Goal: Navigation & Orientation: Find specific page/section

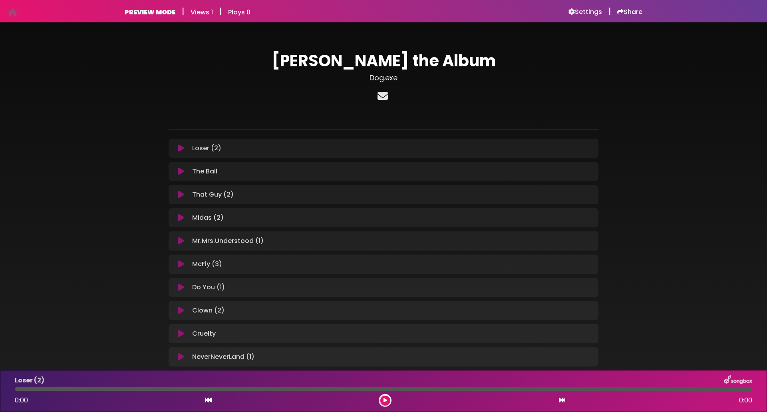
click at [378, 93] on icon at bounding box center [383, 96] width 14 height 10
click at [590, 18] on div "PREVIEW MODE | Views 1 | Plays 0 Settings | Share Views 1" at bounding box center [383, 11] width 527 height 22
click at [590, 13] on h6 "Settings" at bounding box center [585, 12] width 34 height 8
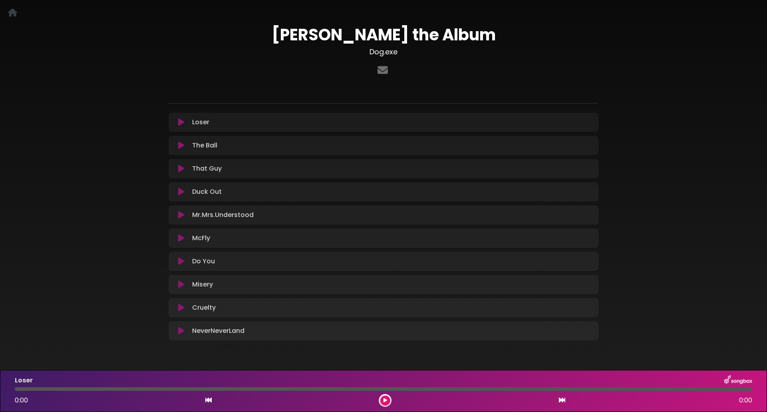
scroll to position [40, 0]
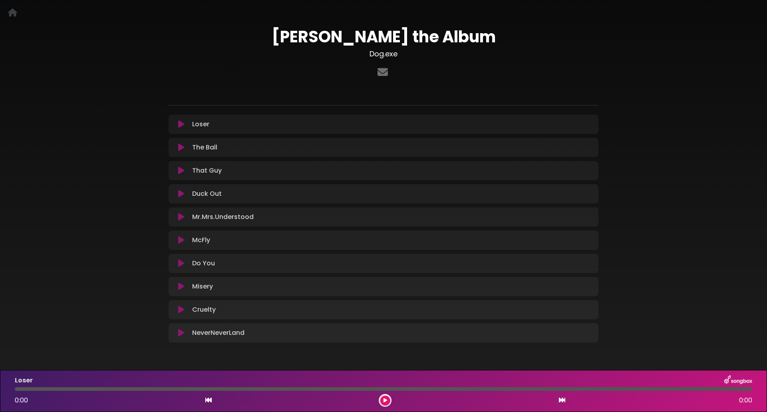
scroll to position [47, 0]
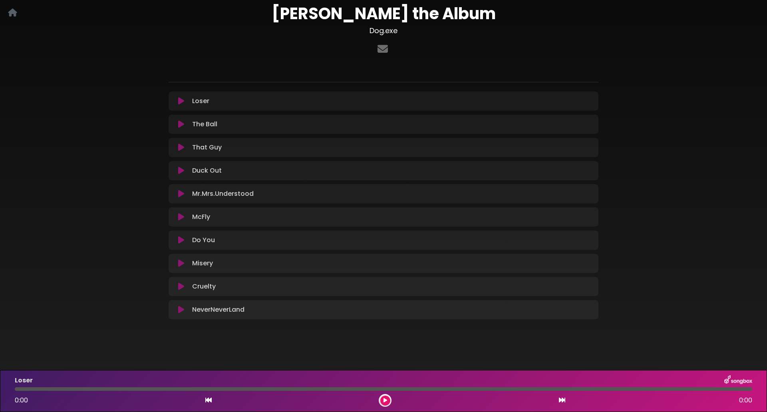
click at [9, 13] on icon at bounding box center [12, 12] width 9 height 0
